Goal: Task Accomplishment & Management: Manage account settings

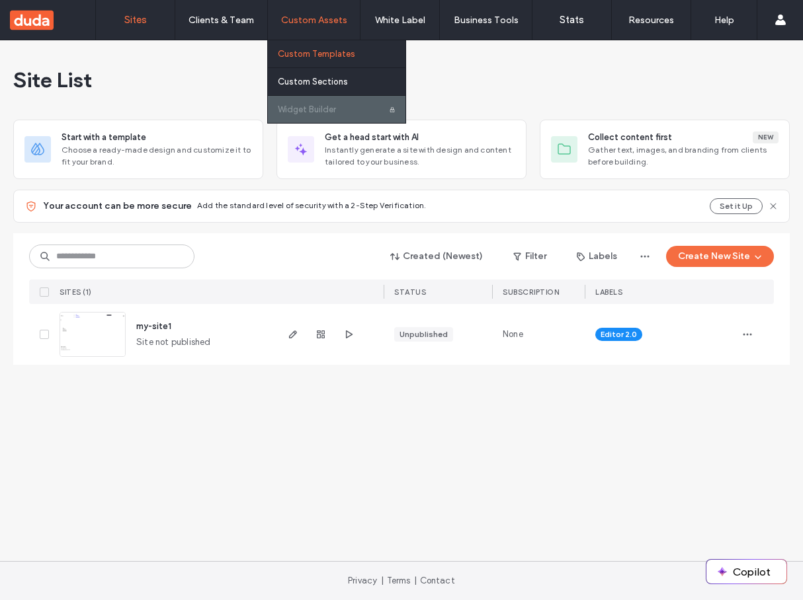
click at [316, 53] on label "Custom Templates" at bounding box center [316, 54] width 77 height 10
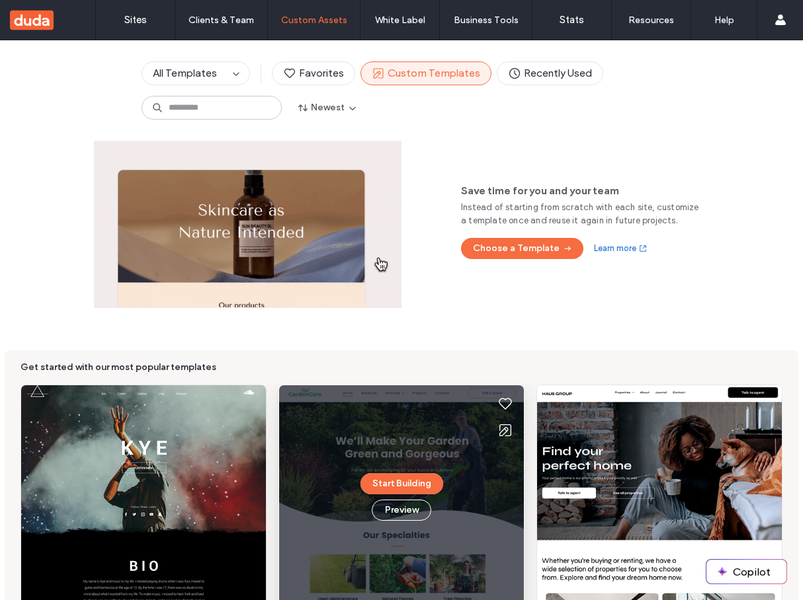
scroll to position [129, 0]
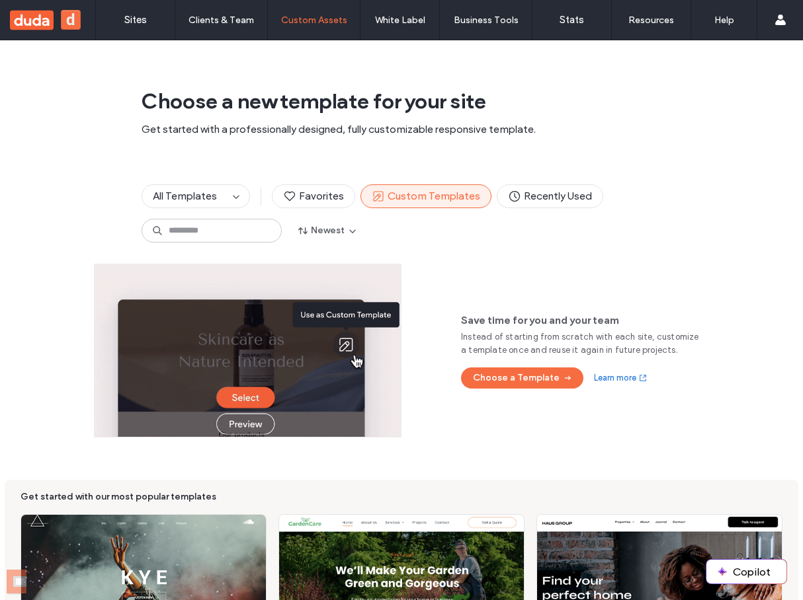
scroll to position [237, 0]
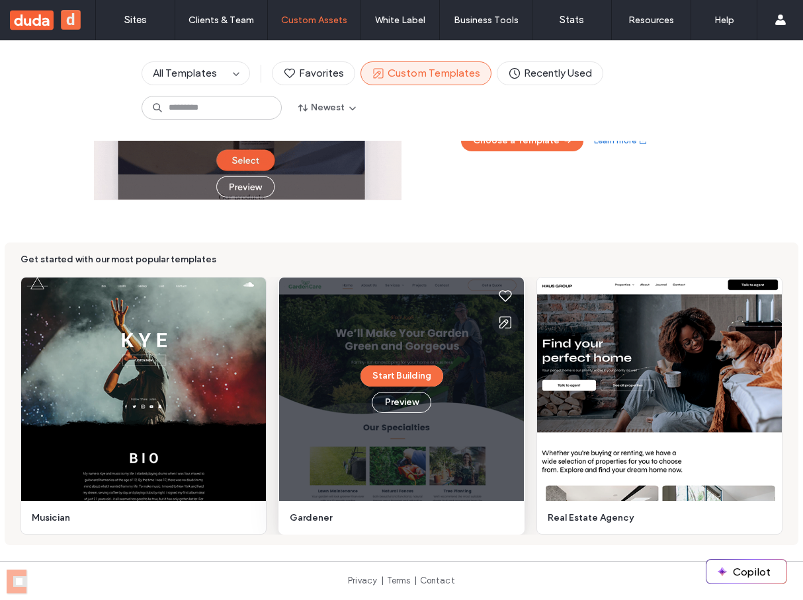
drag, startPoint x: 0, startPoint y: 0, endPoint x: 506, endPoint y: 321, distance: 598.9
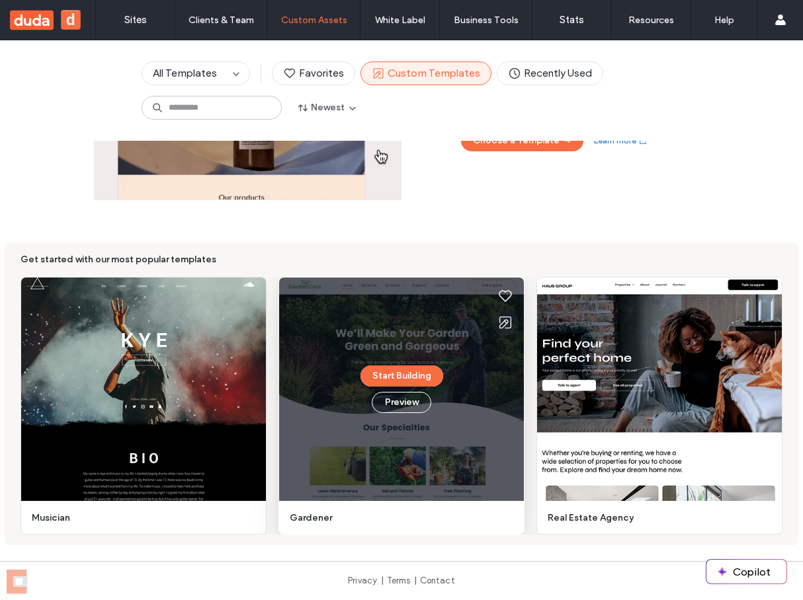
click at [506, 321] on use at bounding box center [505, 323] width 12 height 12
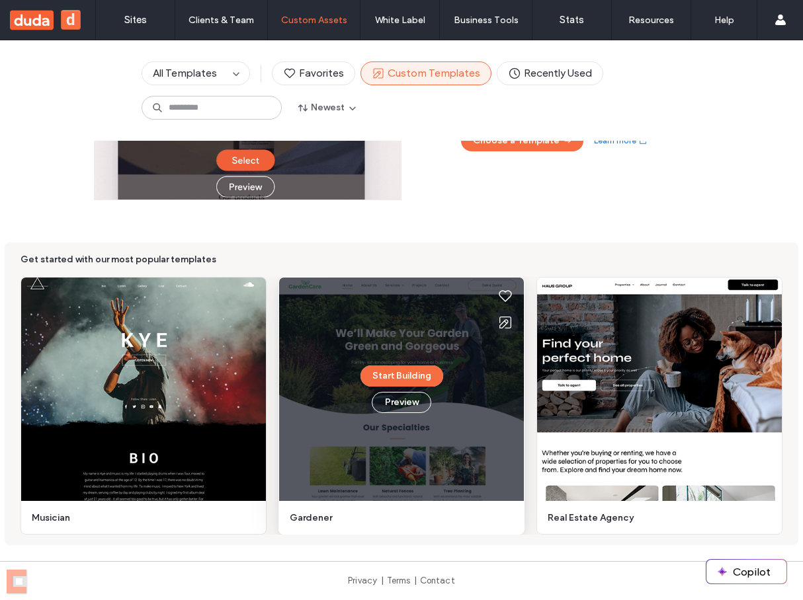
scroll to position [0, 0]
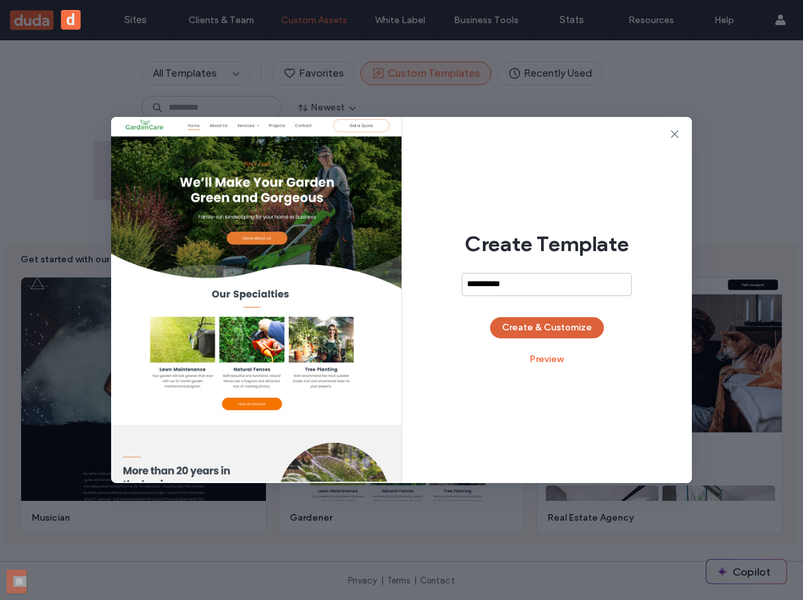
type input "**********"
click at [567, 333] on button "Create & Customize" at bounding box center [547, 327] width 114 height 21
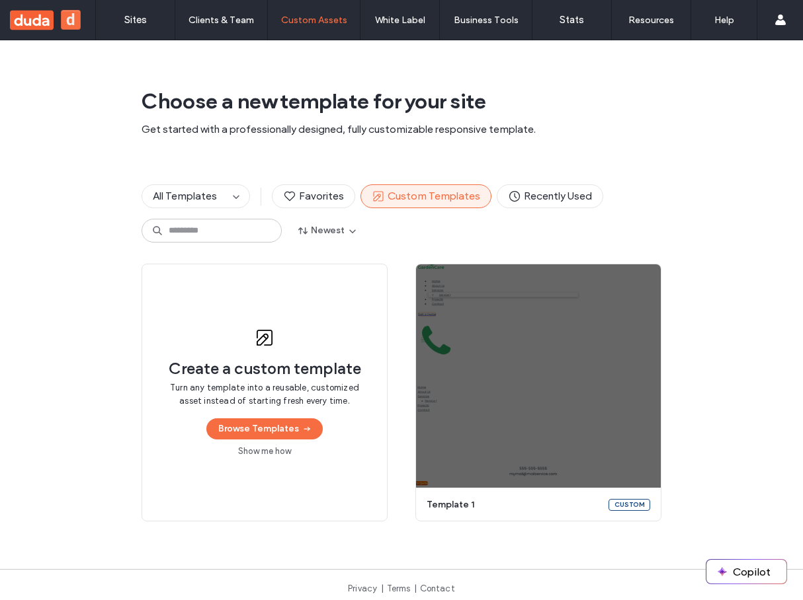
scroll to position [8, 0]
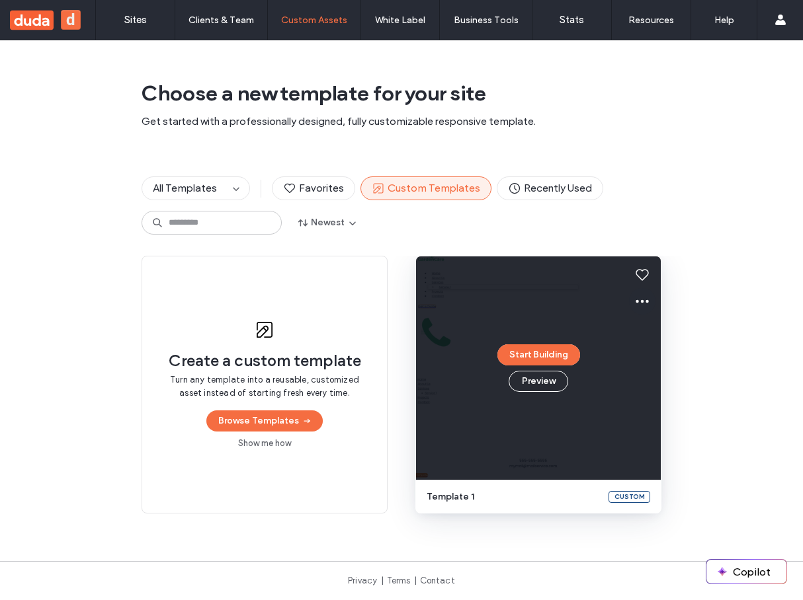
click at [640, 301] on icon at bounding box center [642, 302] width 16 height 16
click at [730, 283] on div "Create a custom template Turn any template into a reusable, customized asset in…" at bounding box center [401, 385] width 803 height 258
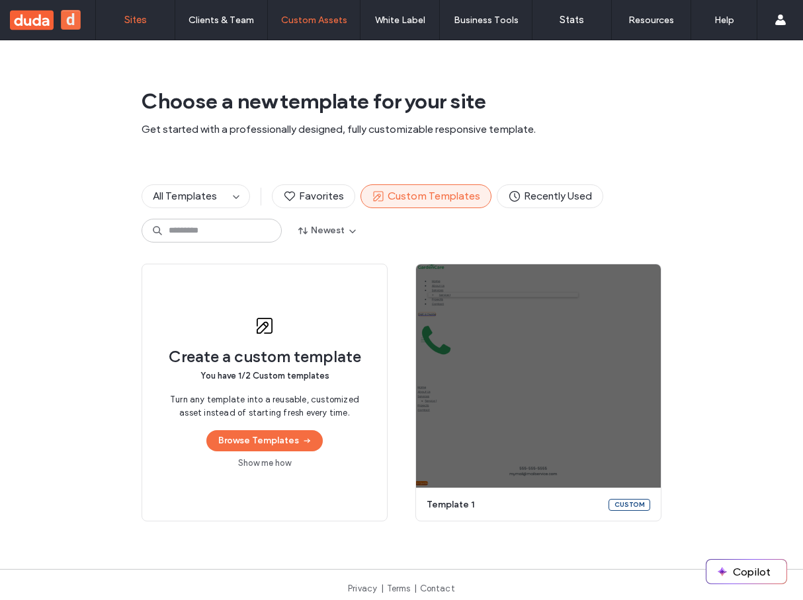
click at [140, 14] on label "Sites" at bounding box center [135, 20] width 22 height 12
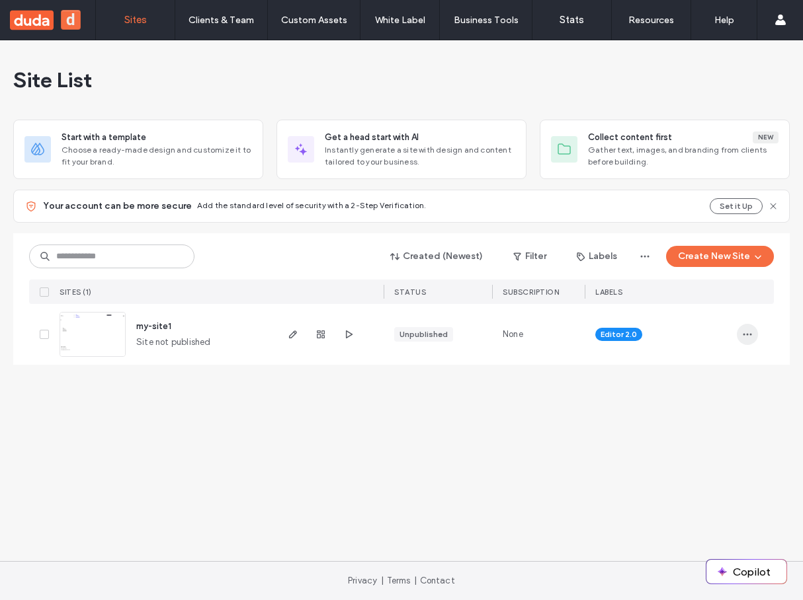
click at [742, 333] on icon "button" at bounding box center [747, 334] width 11 height 11
click at [749, 338] on icon "button" at bounding box center [747, 334] width 11 height 11
click at [745, 334] on icon "button" at bounding box center [747, 334] width 11 height 11
click at [721, 417] on span "Save as Template" at bounding box center [701, 419] width 73 height 13
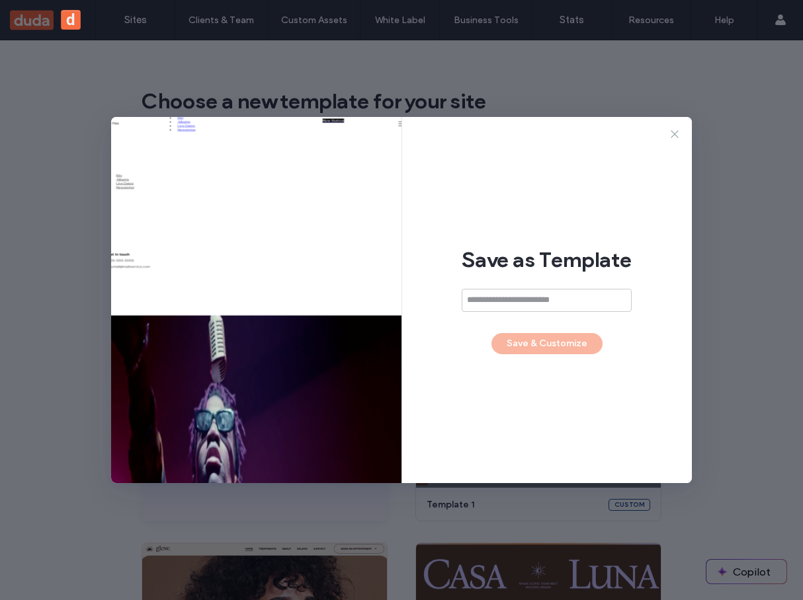
click at [675, 133] on use at bounding box center [673, 133] width 7 height 7
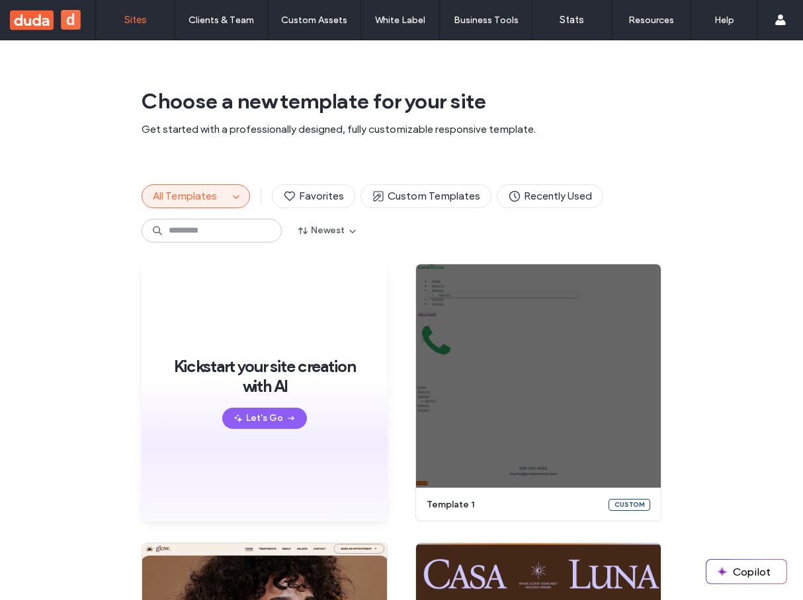
click at [147, 20] on link "Sites" at bounding box center [135, 20] width 79 height 40
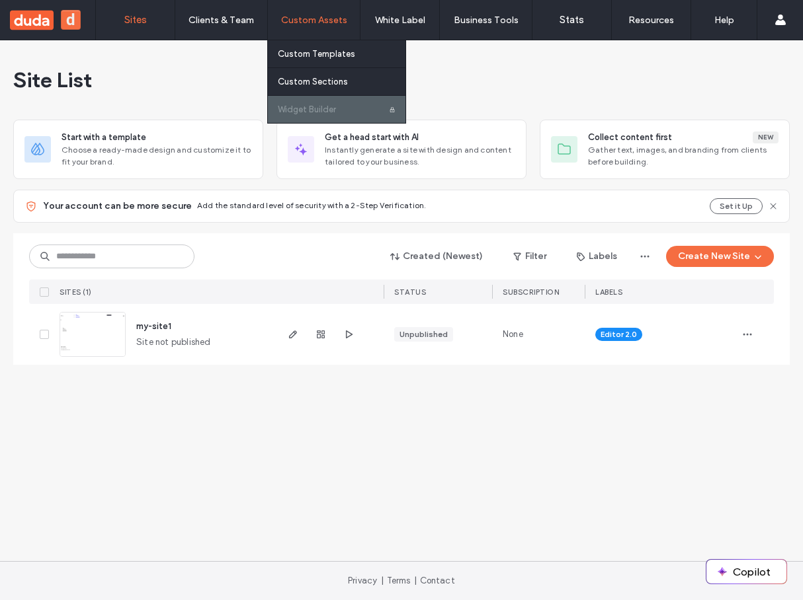
click at [307, 19] on label "Custom Assets" at bounding box center [314, 20] width 66 height 11
click at [309, 42] on link "Custom Templates" at bounding box center [342, 53] width 128 height 27
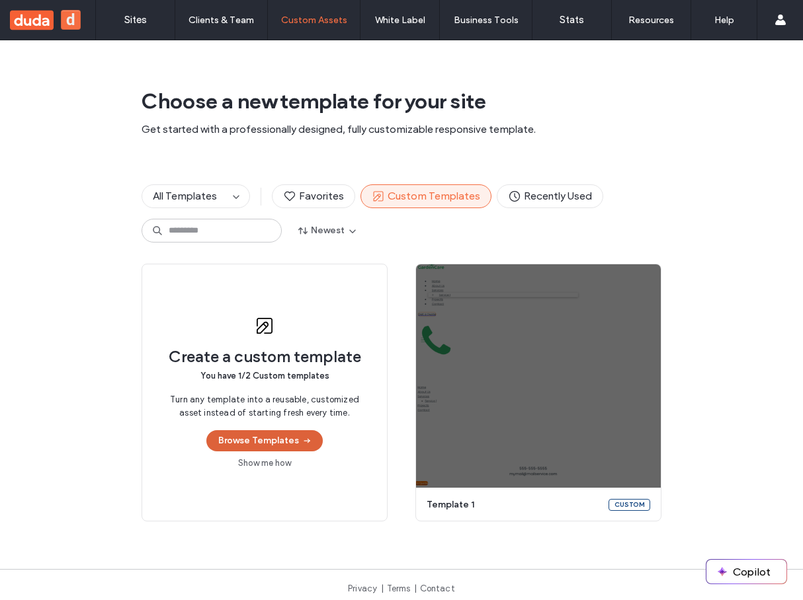
click at [284, 440] on button "Browse Templates" at bounding box center [264, 440] width 116 height 21
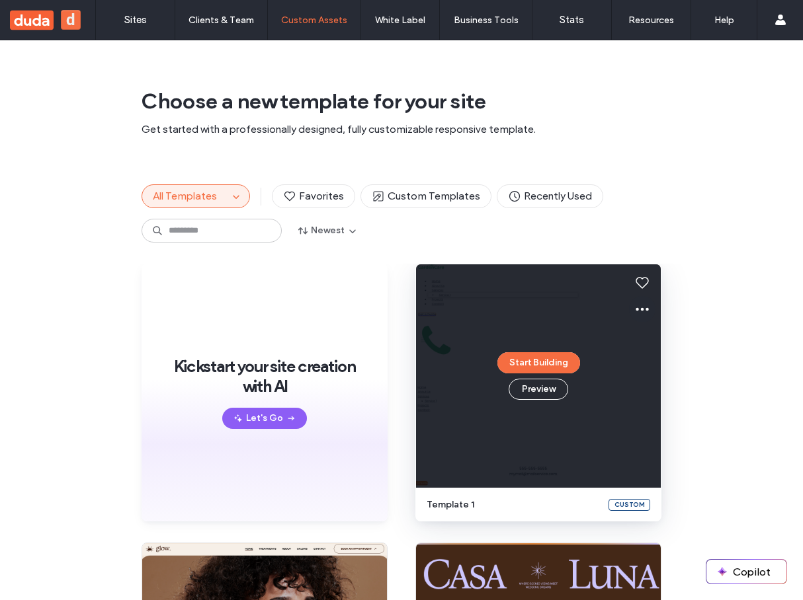
click at [639, 307] on icon at bounding box center [642, 310] width 16 height 16
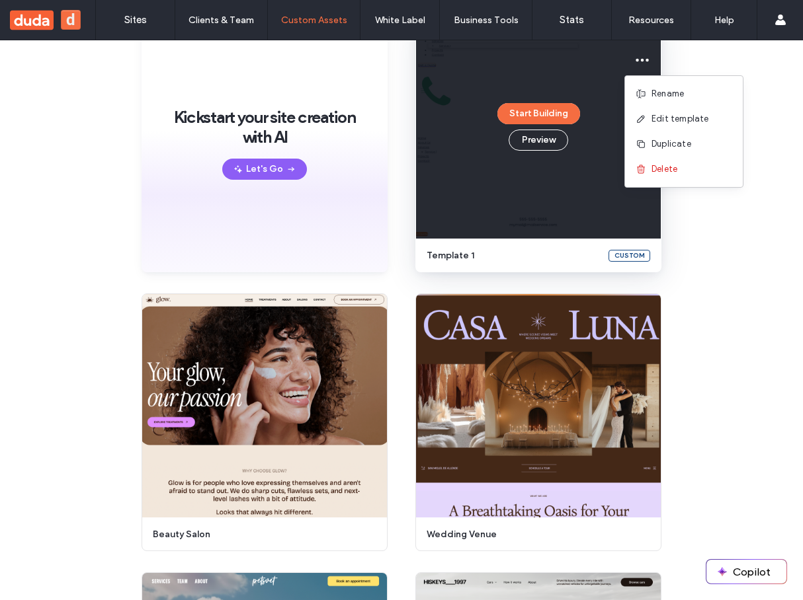
scroll to position [152, 0]
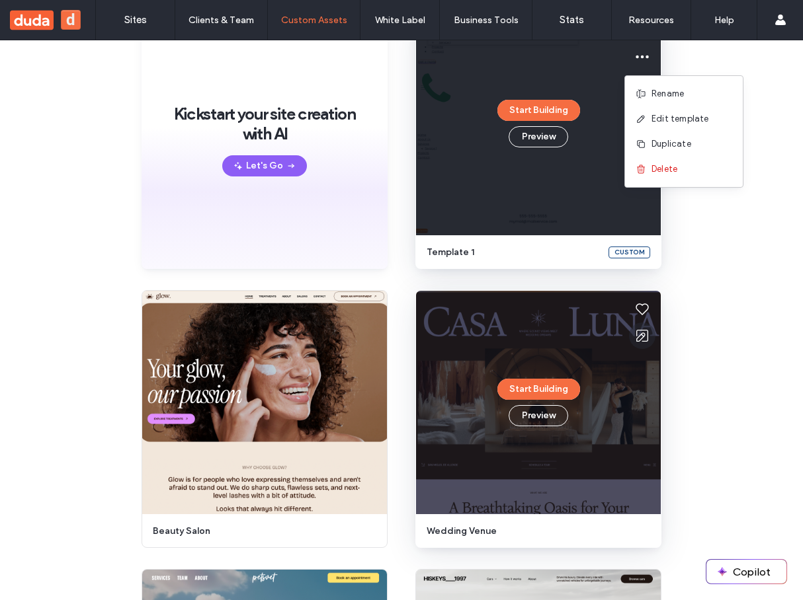
click at [641, 336] on icon at bounding box center [642, 336] width 16 height 16
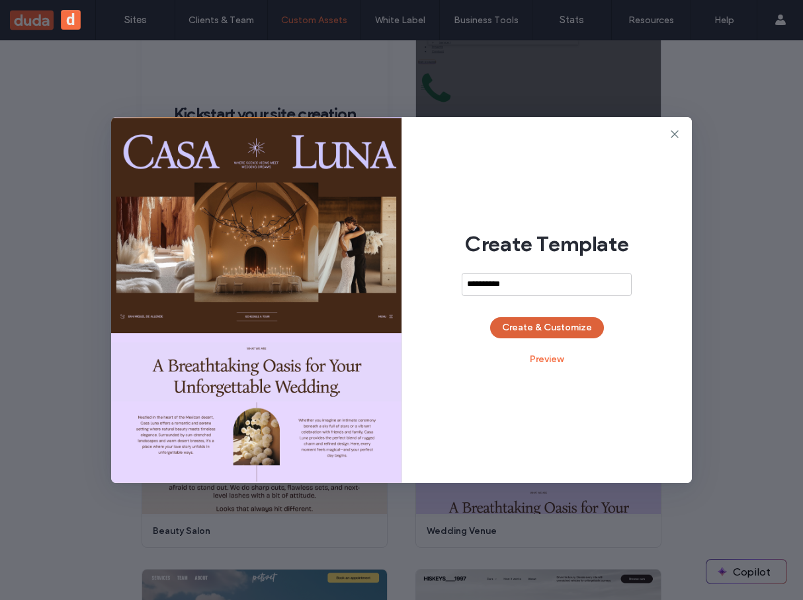
type input "**********"
click at [552, 322] on button "Create & Customize" at bounding box center [547, 327] width 114 height 21
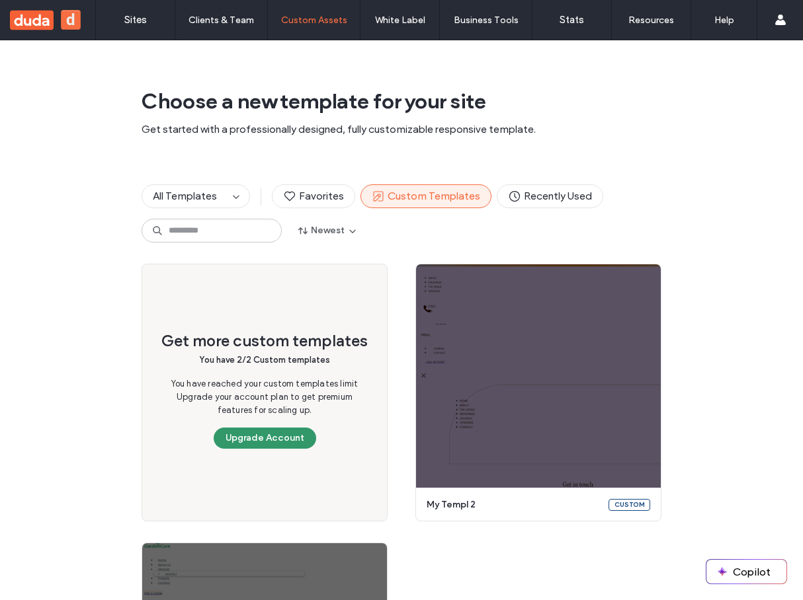
click at [263, 446] on button "Upgrade Account" at bounding box center [265, 438] width 102 height 21
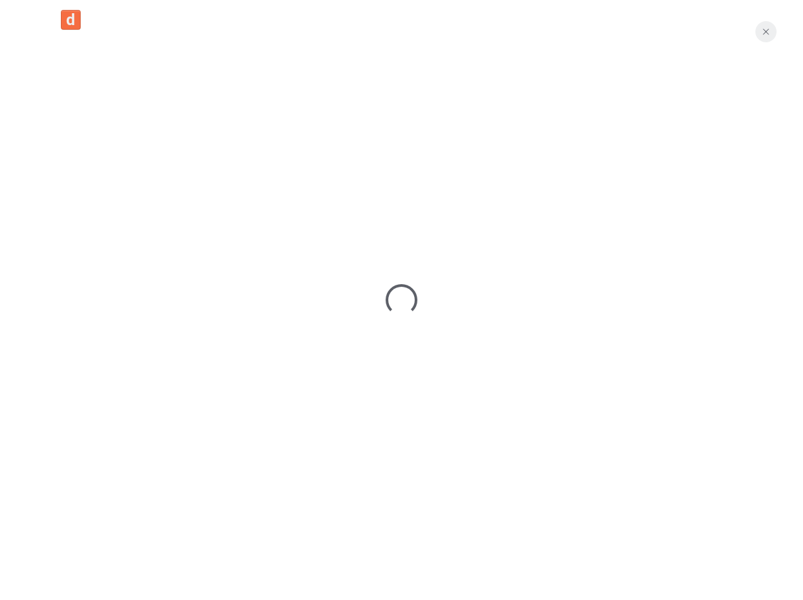
click at [768, 33] on icon "button" at bounding box center [765, 31] width 11 height 11
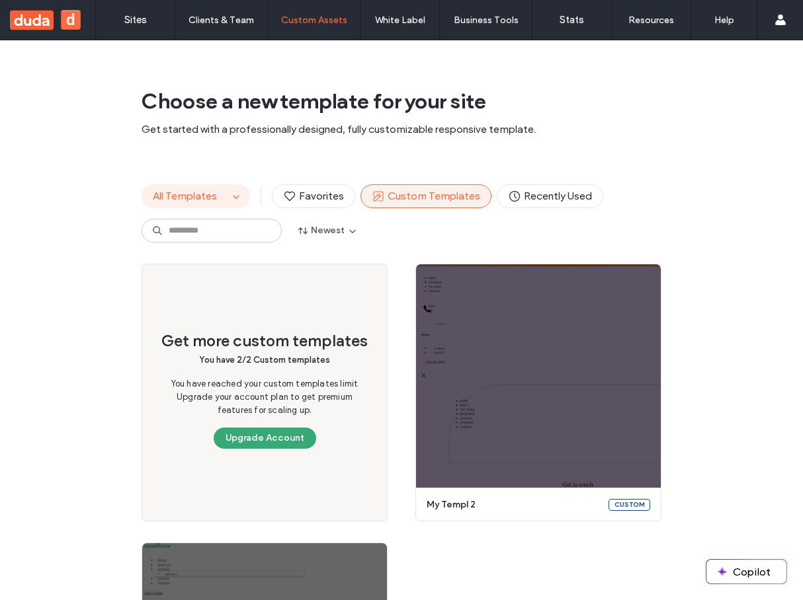
click at [218, 196] on button "All Templates" at bounding box center [185, 196] width 86 height 22
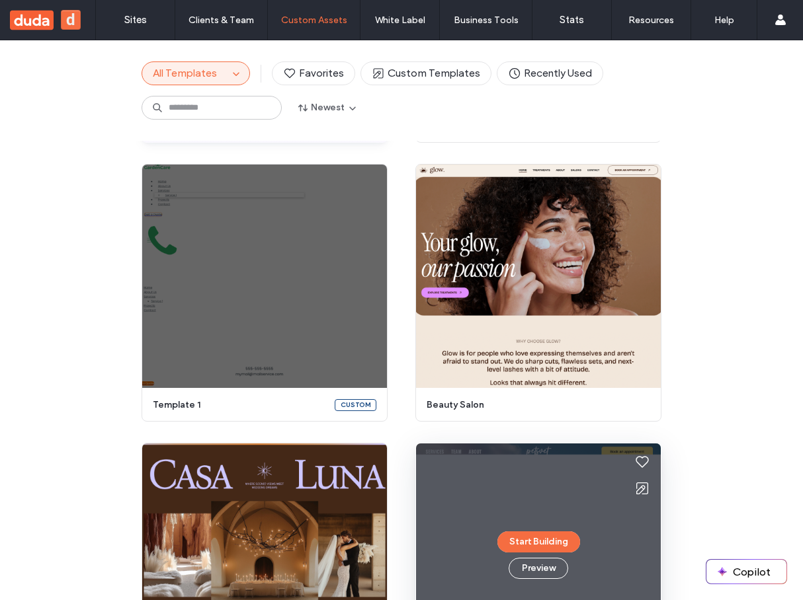
scroll to position [400, 0]
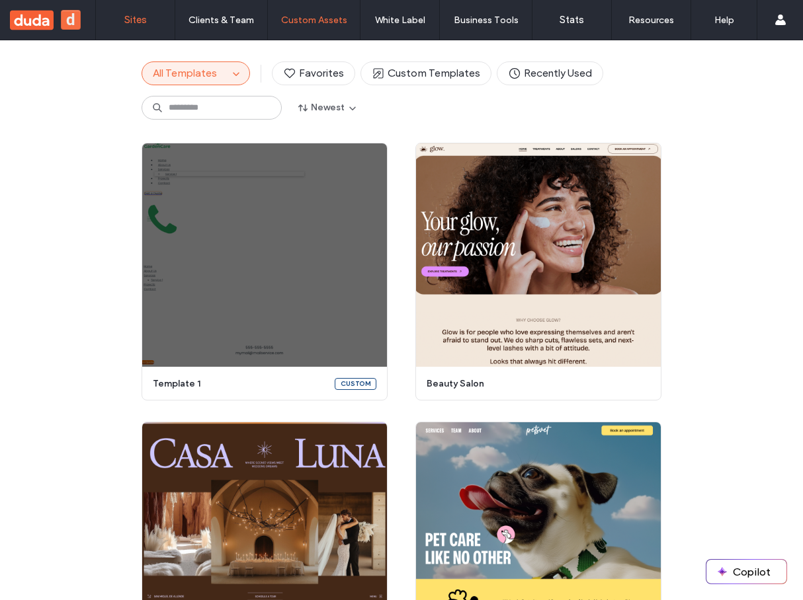
click at [143, 19] on label "Sites" at bounding box center [135, 20] width 22 height 12
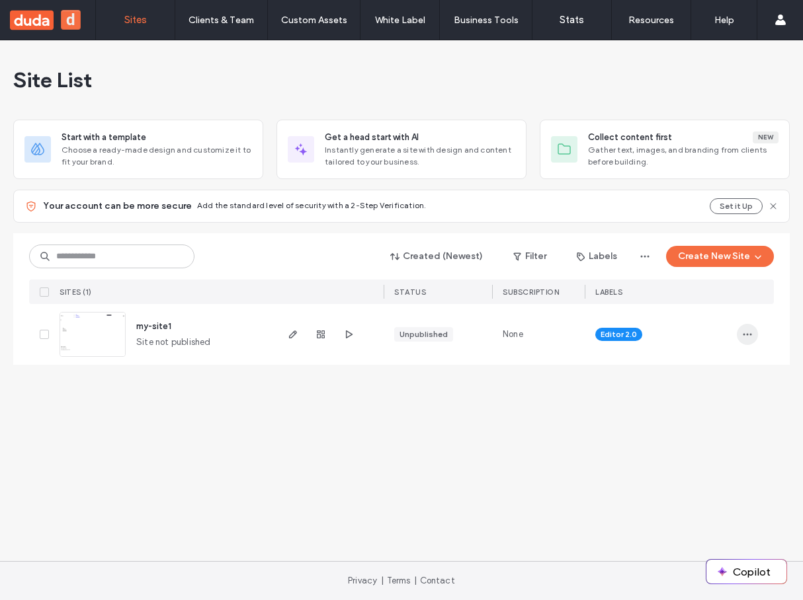
click at [750, 334] on icon "button" at bounding box center [747, 334] width 11 height 11
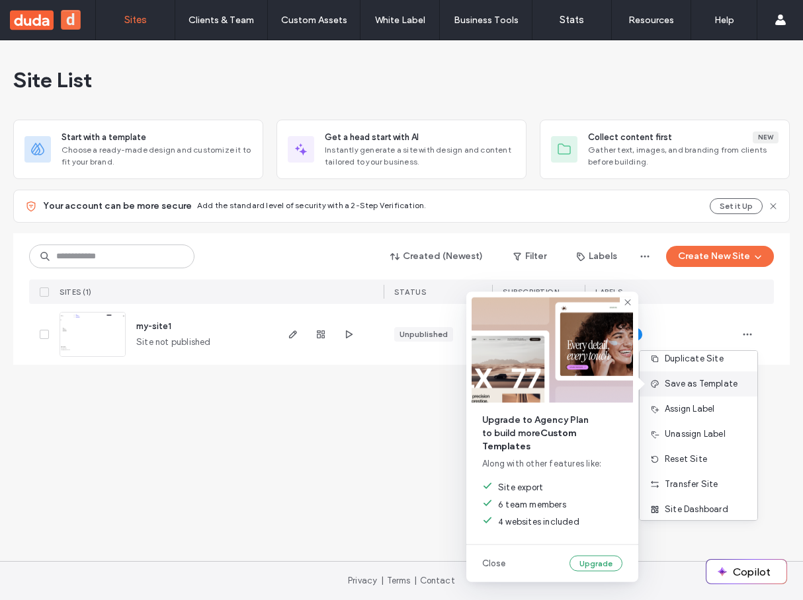
click at [689, 381] on div "Save as Template" at bounding box center [693, 384] width 87 height 13
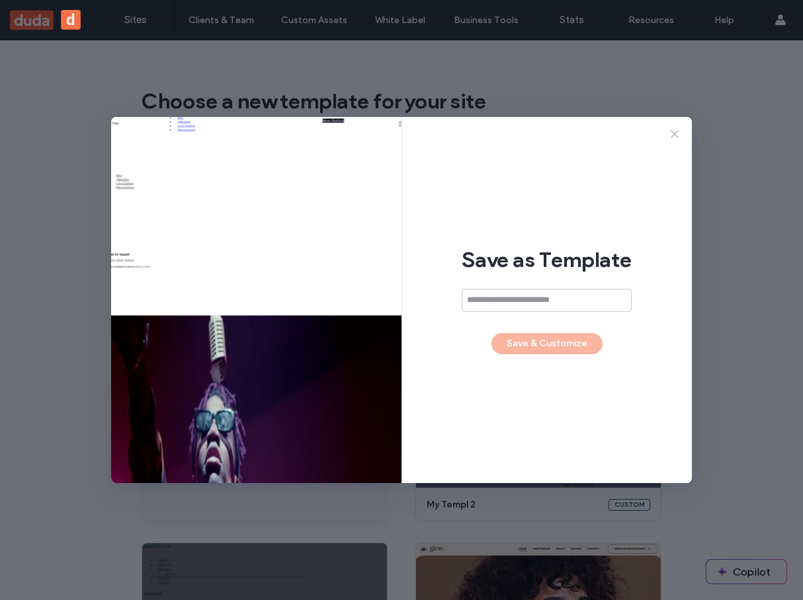
click at [672, 130] on icon at bounding box center [674, 134] width 13 height 13
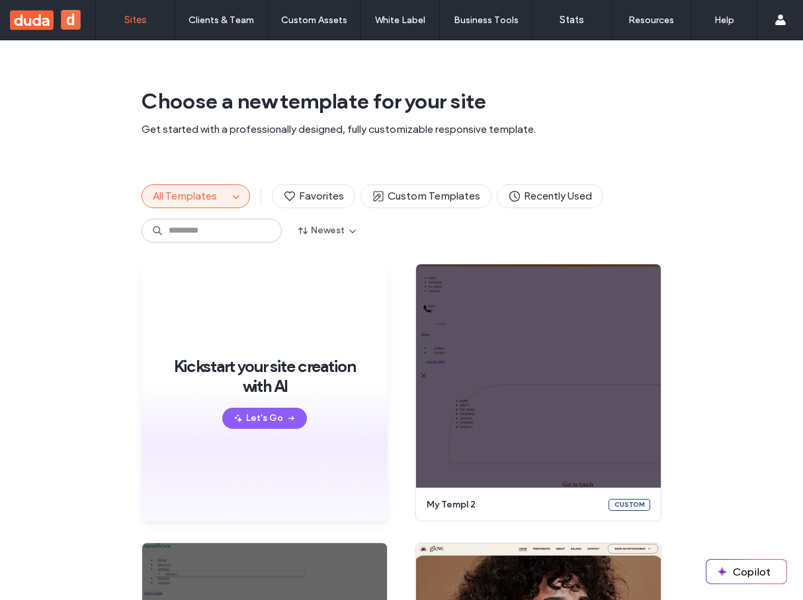
click at [128, 23] on label "Sites" at bounding box center [135, 20] width 22 height 12
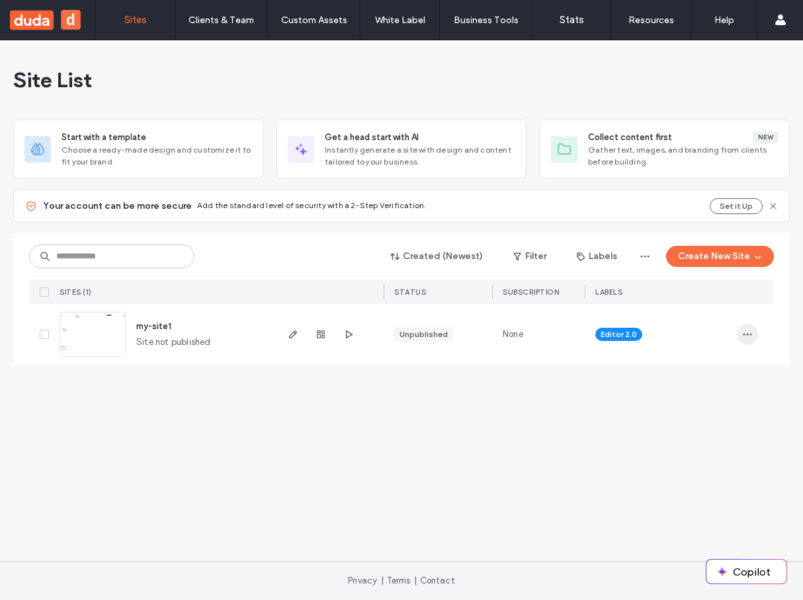
click at [750, 329] on icon "button" at bounding box center [747, 334] width 11 height 11
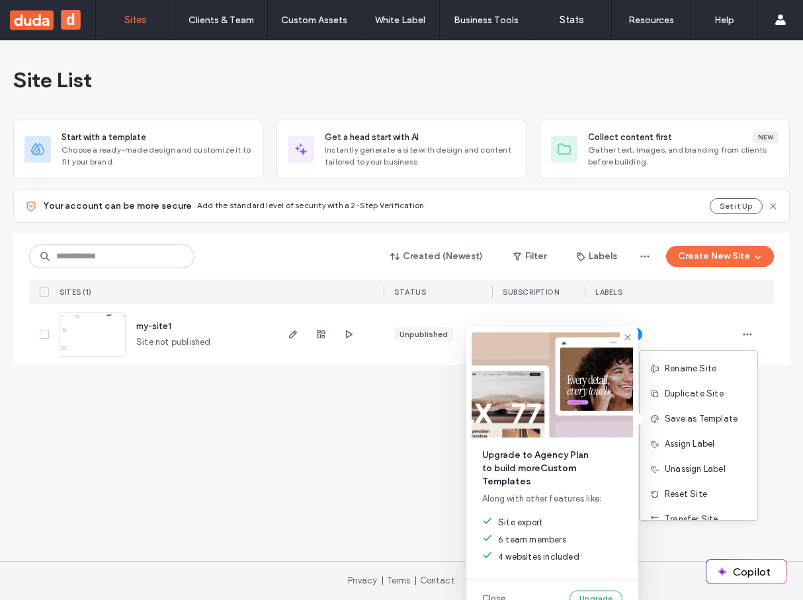
click at [638, 419] on div "Upgrade to Agency Plan to build more Custom Templates Along with other features…" at bounding box center [552, 472] width 172 height 290
click at [717, 425] on div "Save as Template" at bounding box center [693, 419] width 87 height 13
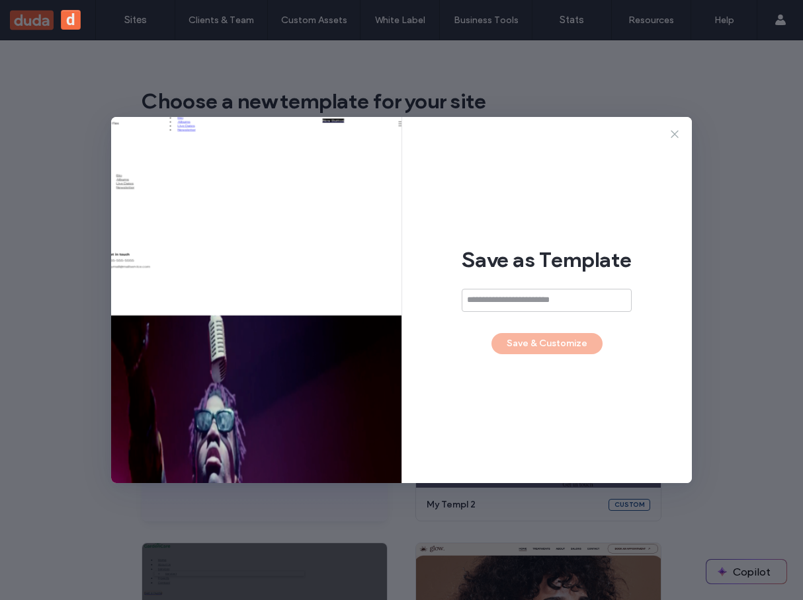
click at [673, 136] on icon at bounding box center [674, 134] width 13 height 13
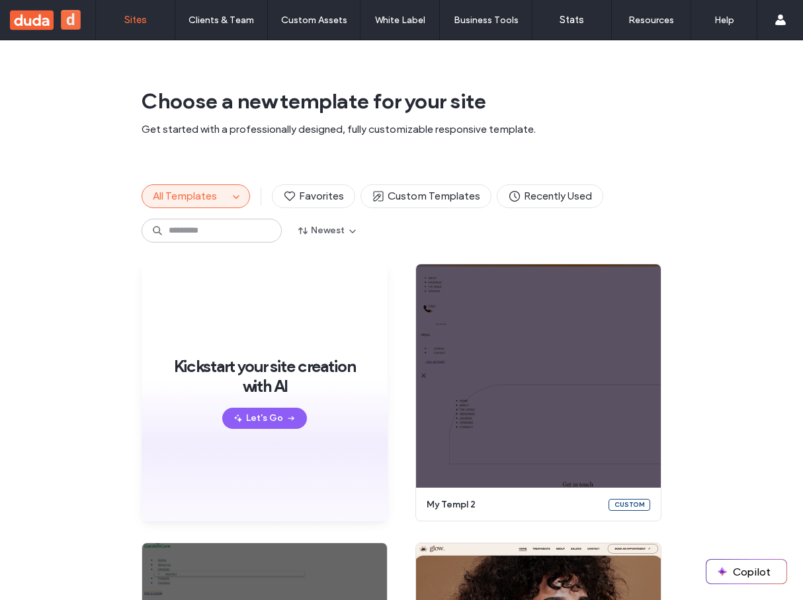
click at [128, 17] on label "Sites" at bounding box center [135, 20] width 22 height 12
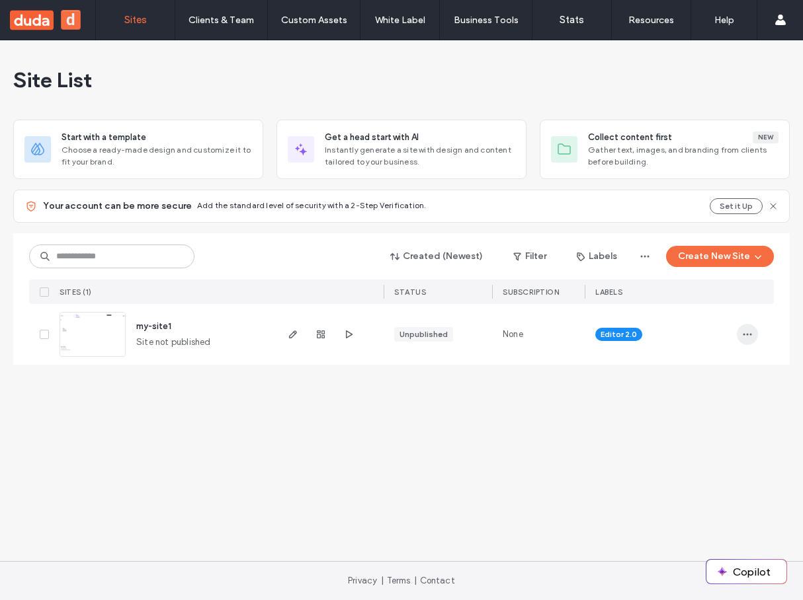
click at [749, 333] on icon "button" at bounding box center [747, 334] width 11 height 11
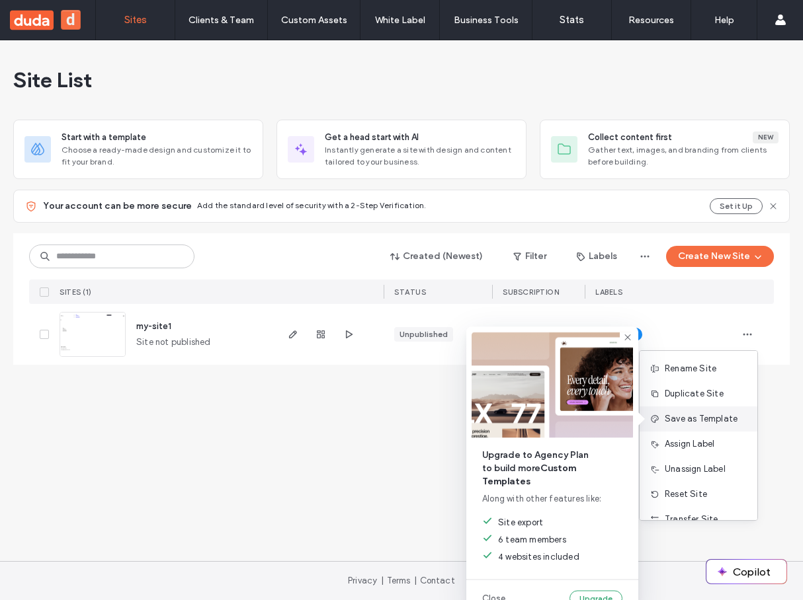
click at [655, 422] on div "Save as Template" at bounding box center [693, 419] width 87 height 13
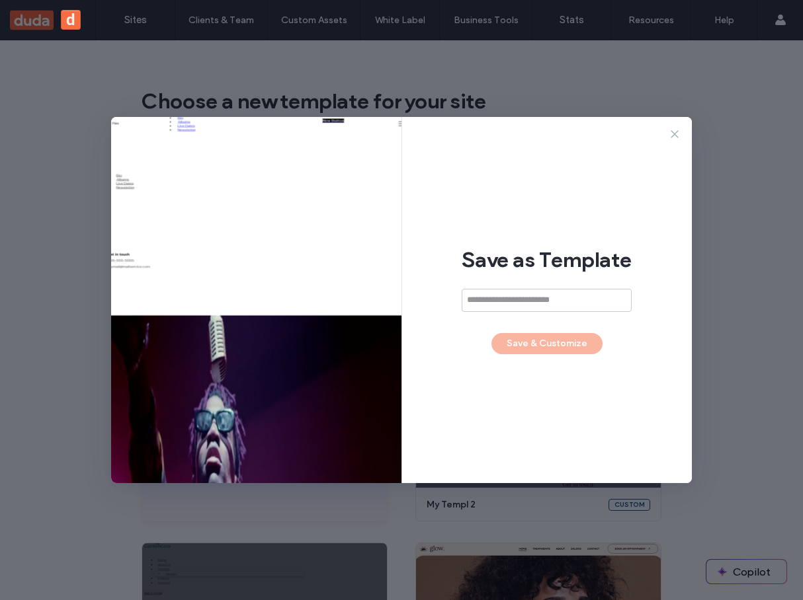
click at [672, 132] on use at bounding box center [673, 133] width 7 height 7
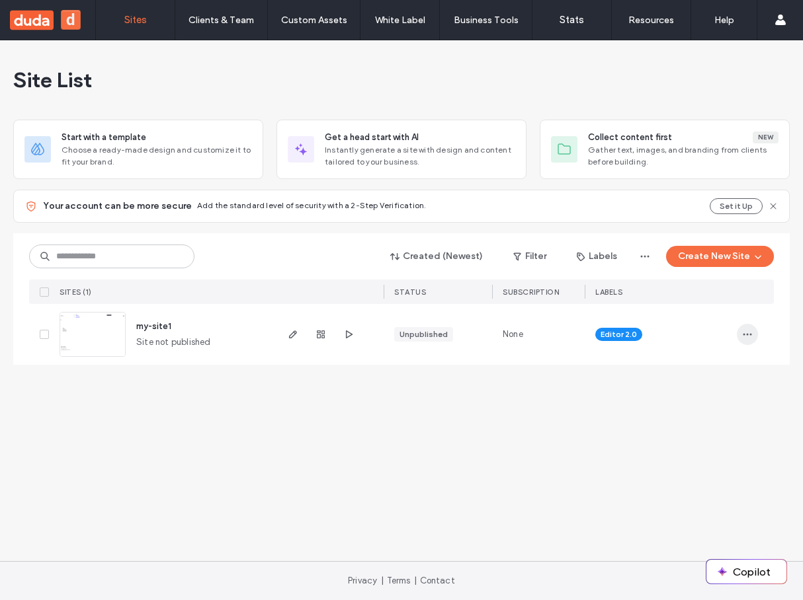
click at [752, 337] on icon "button" at bounding box center [747, 334] width 11 height 11
click at [749, 338] on icon "button" at bounding box center [747, 334] width 11 height 11
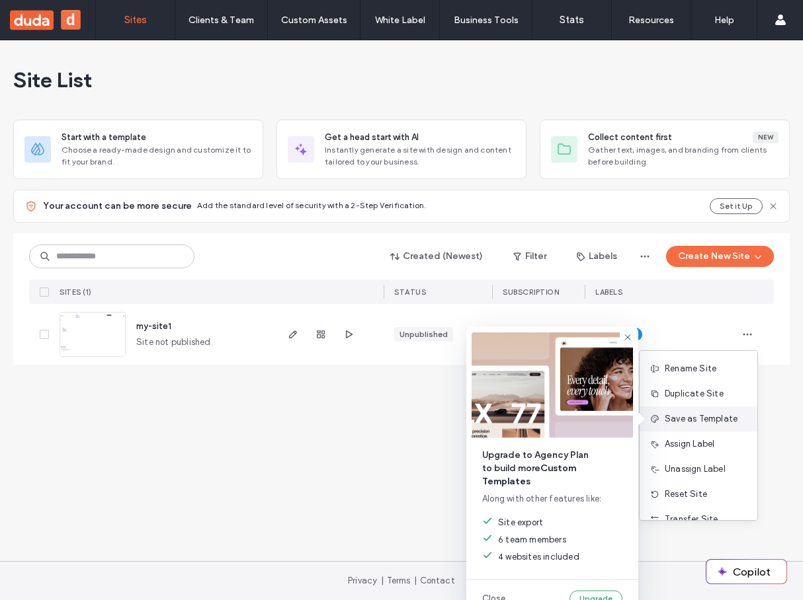
click at [688, 423] on div "Save as Template" at bounding box center [693, 419] width 87 height 13
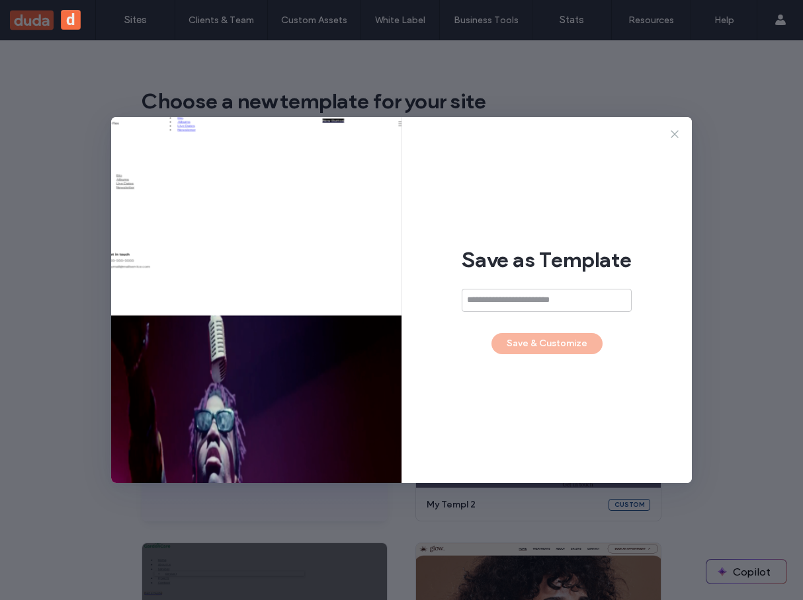
click at [677, 133] on icon at bounding box center [674, 134] width 13 height 13
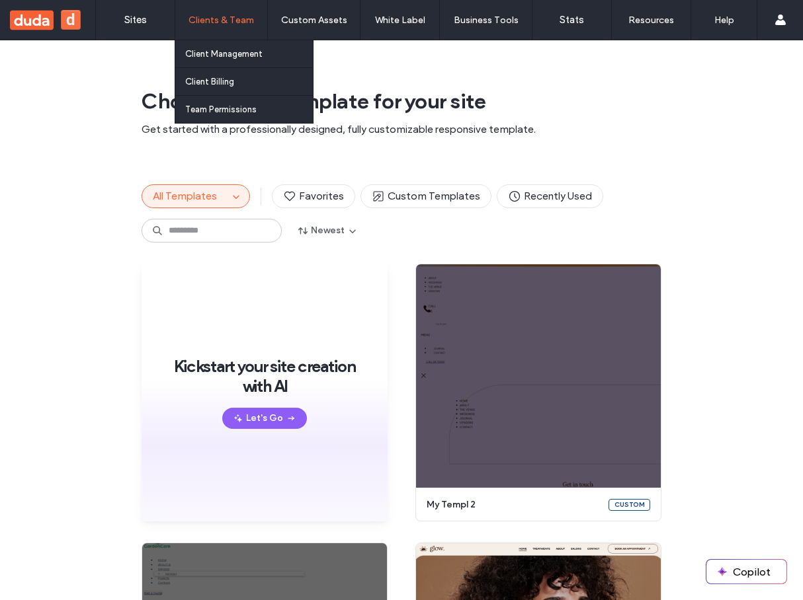
click at [218, 20] on label "Clients & Team" at bounding box center [220, 20] width 65 height 11
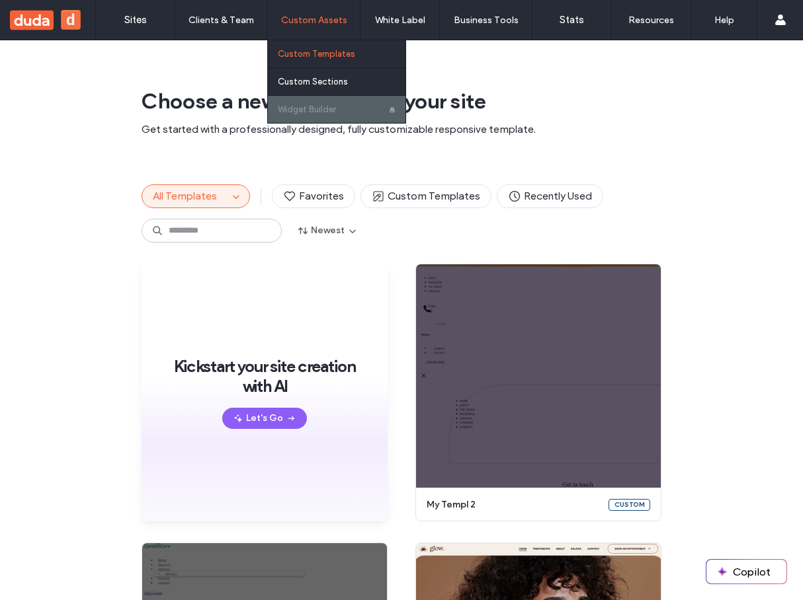
click at [307, 48] on link "Custom Templates" at bounding box center [342, 53] width 128 height 27
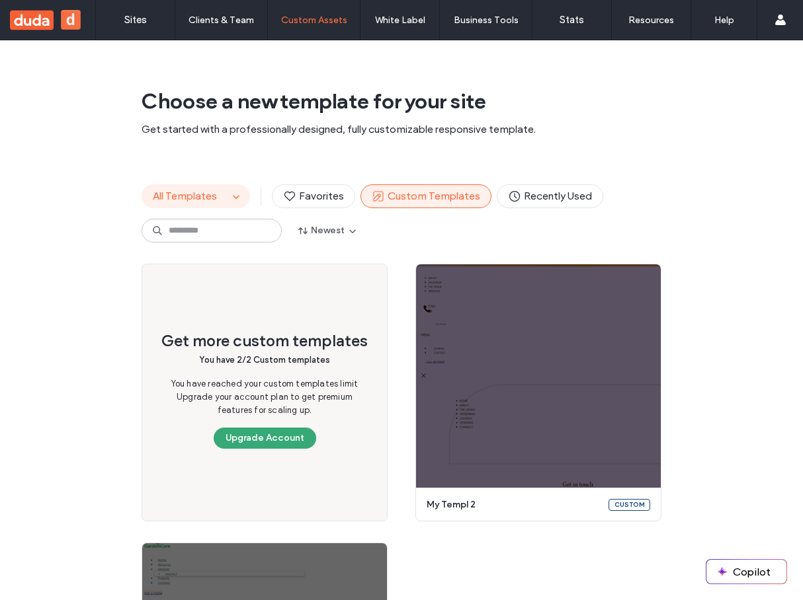
drag, startPoint x: 163, startPoint y: 183, endPoint x: 171, endPoint y: 191, distance: 11.7
click at [164, 184] on div "All Templates Favorites Custom Templates Recently Used Newest" at bounding box center [402, 213] width 520 height 101
click at [171, 191] on span "All Templates" at bounding box center [185, 196] width 64 height 13
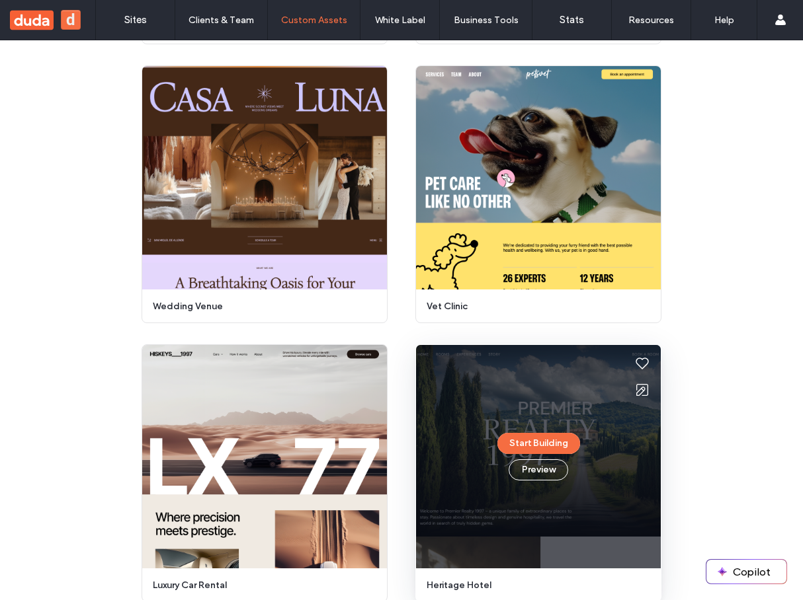
scroll to position [660, 0]
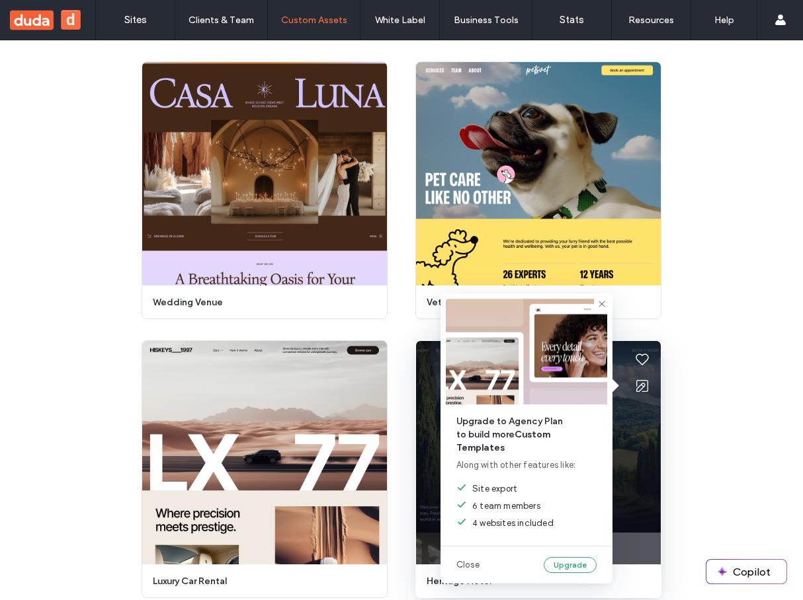
click at [637, 384] on div at bounding box center [642, 386] width 26 height 26
click at [638, 387] on div at bounding box center [642, 386] width 26 height 26
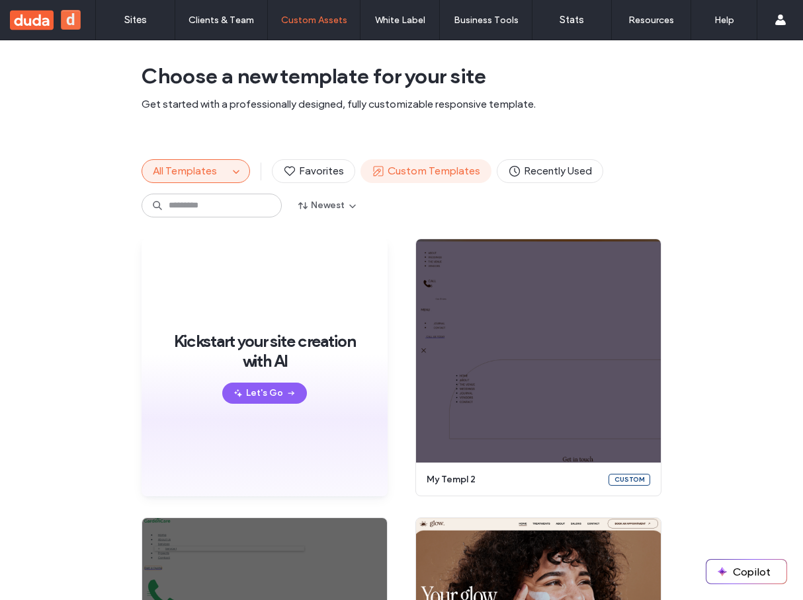
scroll to position [27, 0]
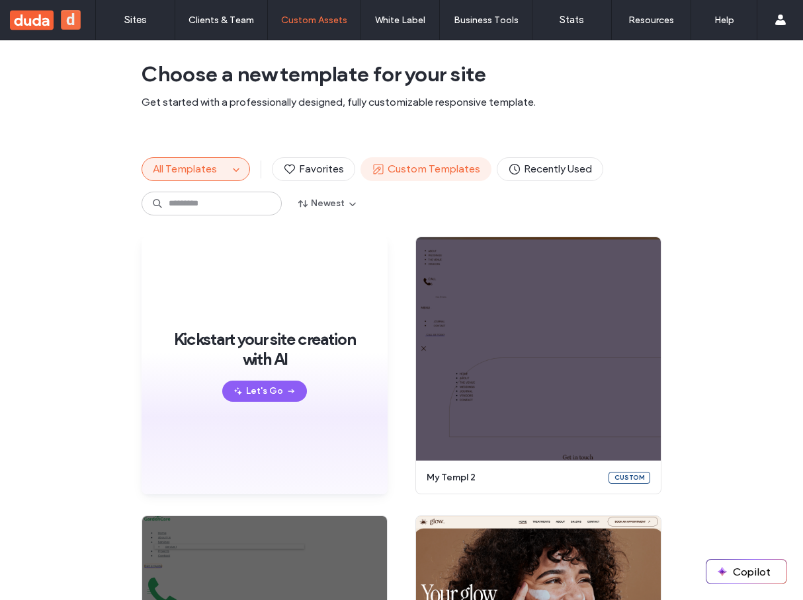
click at [406, 165] on span "Custom Templates" at bounding box center [426, 169] width 108 height 15
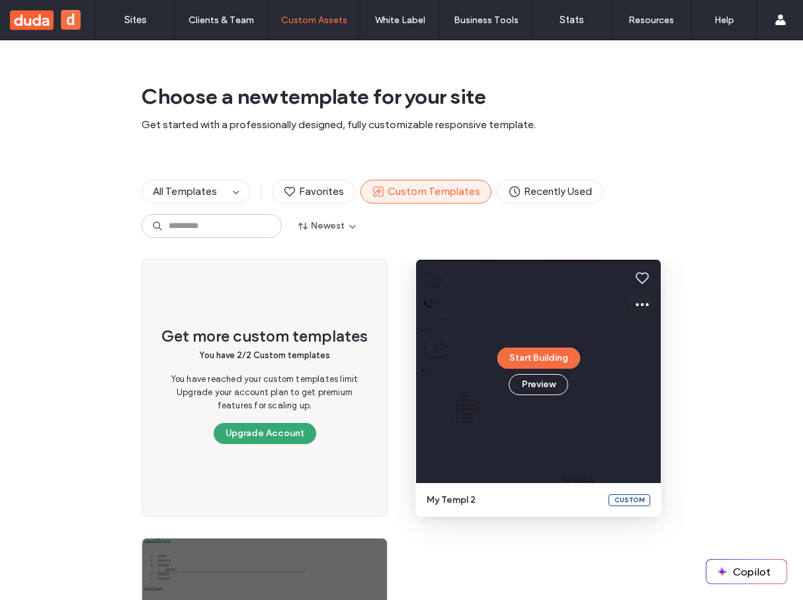
scroll to position [17, 0]
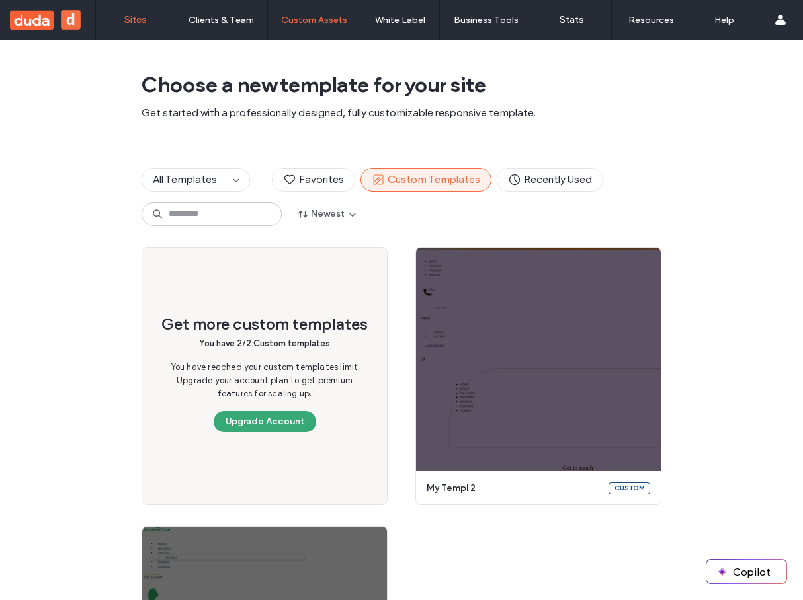
click at [140, 15] on label "Sites" at bounding box center [135, 20] width 22 height 12
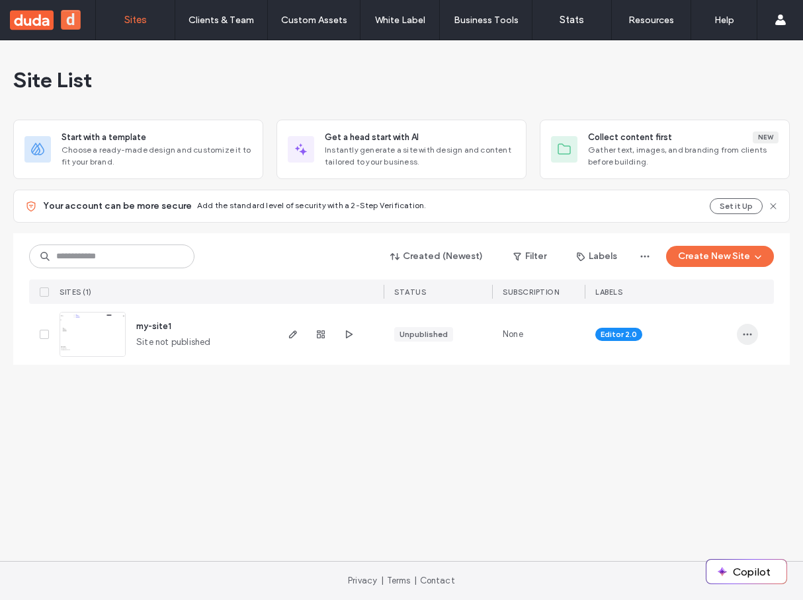
click at [753, 334] on span "button" at bounding box center [747, 334] width 21 height 21
